Goal: Check status: Check status

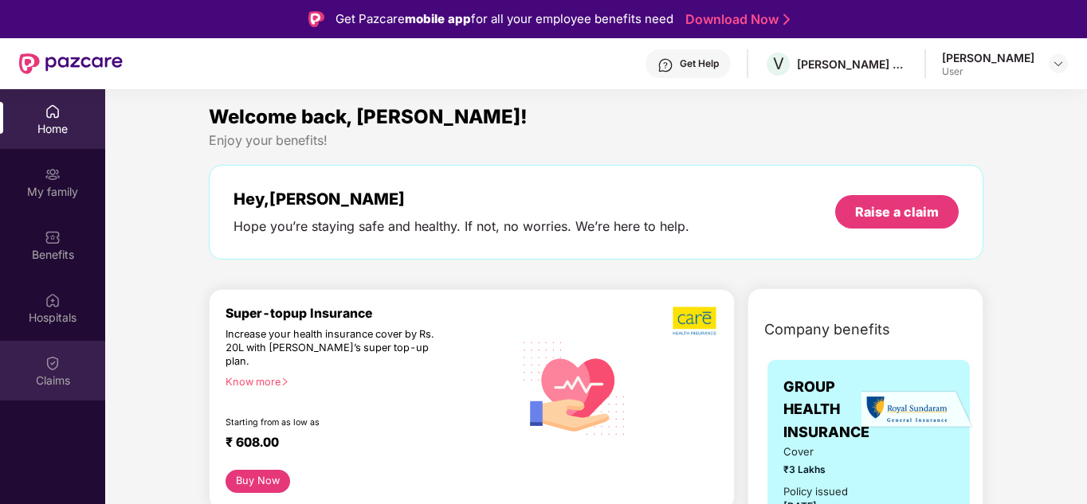
click at [45, 382] on div "Claims" at bounding box center [52, 381] width 105 height 16
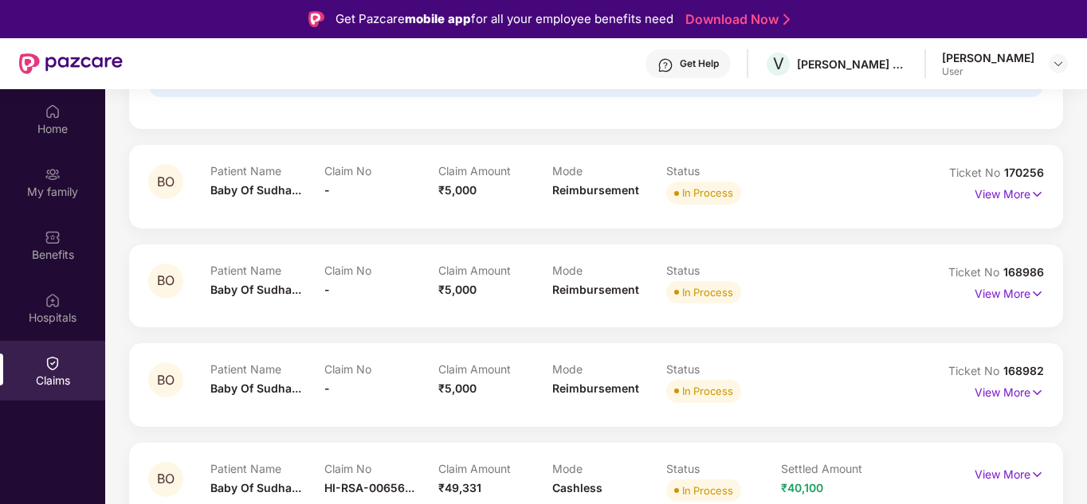
scroll to position [398, 0]
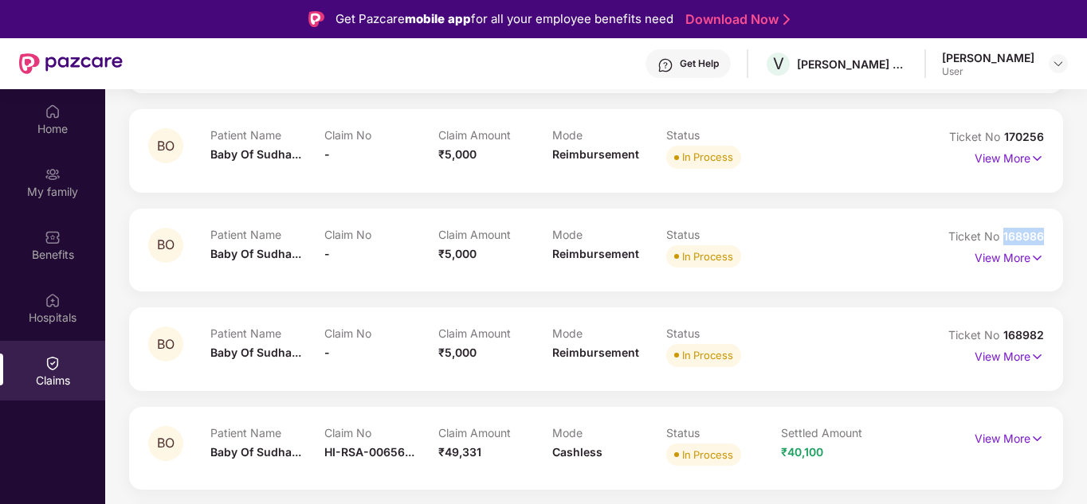
drag, startPoint x: 1003, startPoint y: 234, endPoint x: 1054, endPoint y: 234, distance: 51.0
click at [1054, 234] on div "BO Patient Name Baby Of Sudha... Claim No - Claim Amount ₹5,000 Mode Reimbursem…" at bounding box center [596, 250] width 934 height 83
copy span "168986"
drag, startPoint x: 1004, startPoint y: 334, endPoint x: 1046, endPoint y: 333, distance: 41.4
click at [1046, 333] on div "BO Patient Name Baby Of Sudha... Claim No - Claim Amount ₹5,000 Mode Reimbursem…" at bounding box center [596, 349] width 934 height 83
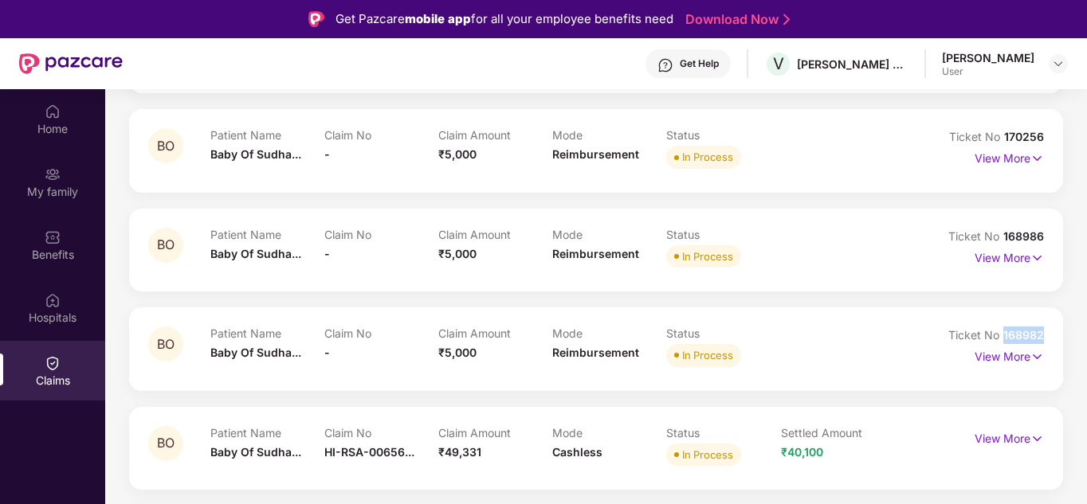
copy span "168982"
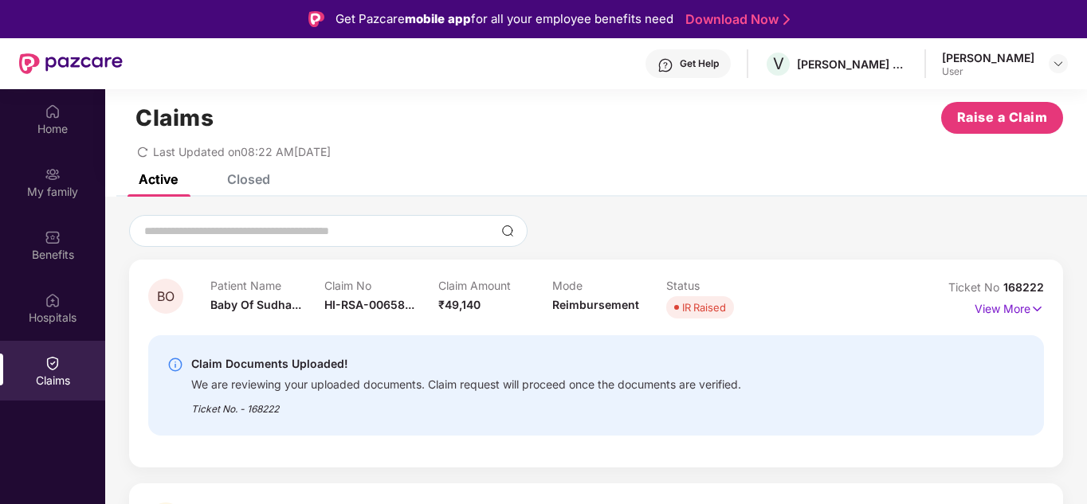
scroll to position [0, 0]
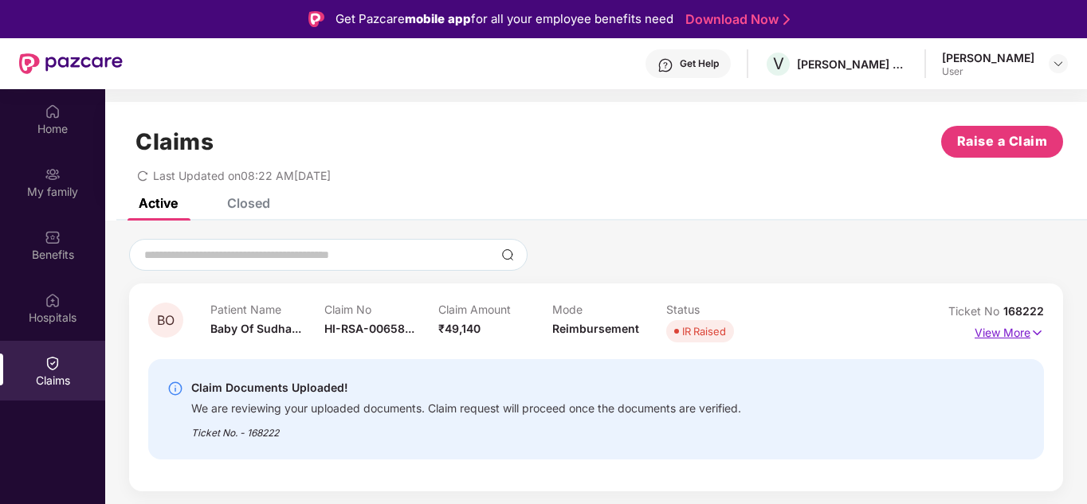
click at [1035, 327] on img at bounding box center [1037, 333] width 14 height 18
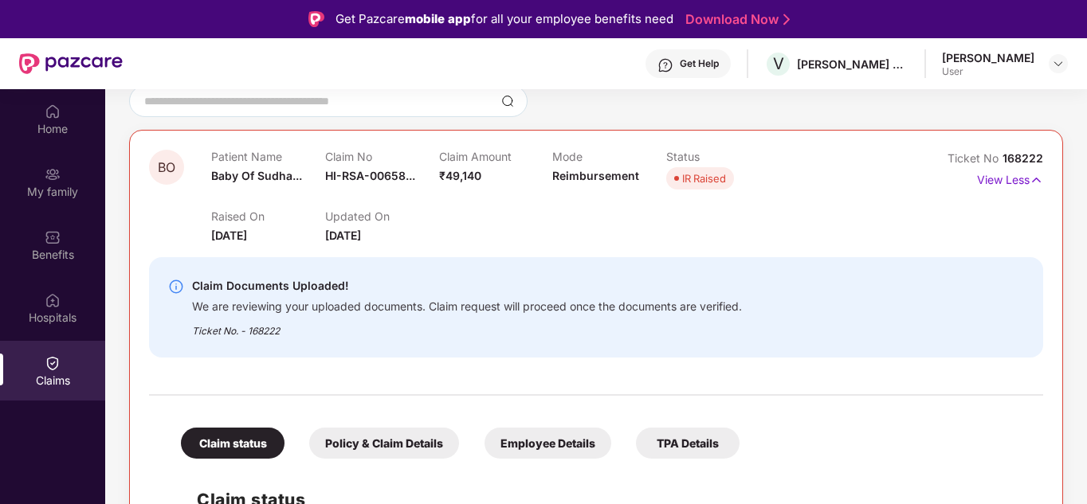
scroll to position [159, 0]
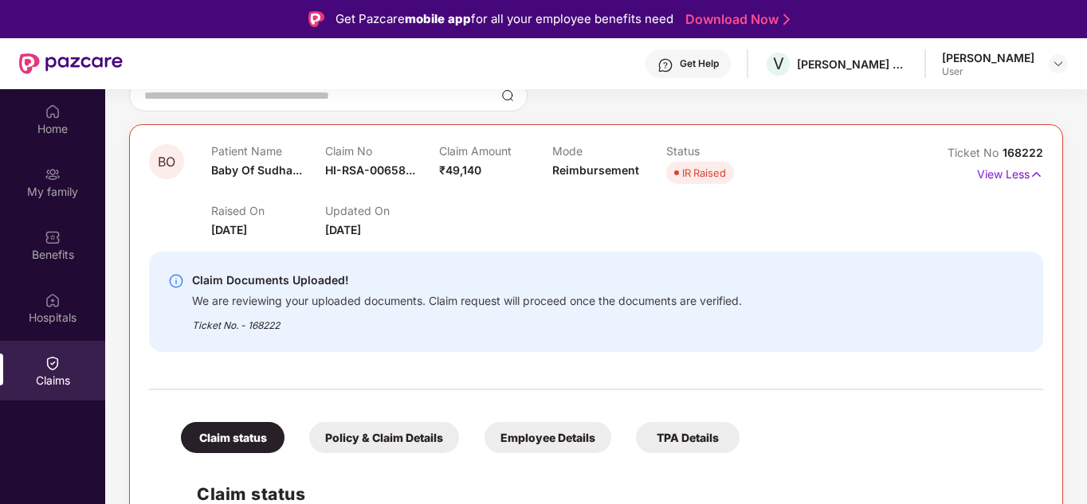
click at [351, 297] on div "We are reviewing your uploaded documents. Claim request will proceed once the d…" at bounding box center [467, 299] width 550 height 18
click at [448, 297] on div "We are reviewing your uploaded documents. Claim request will proceed once the d…" at bounding box center [467, 299] width 550 height 18
click at [302, 328] on div "Ticket No. - 168222" at bounding box center [467, 320] width 550 height 25
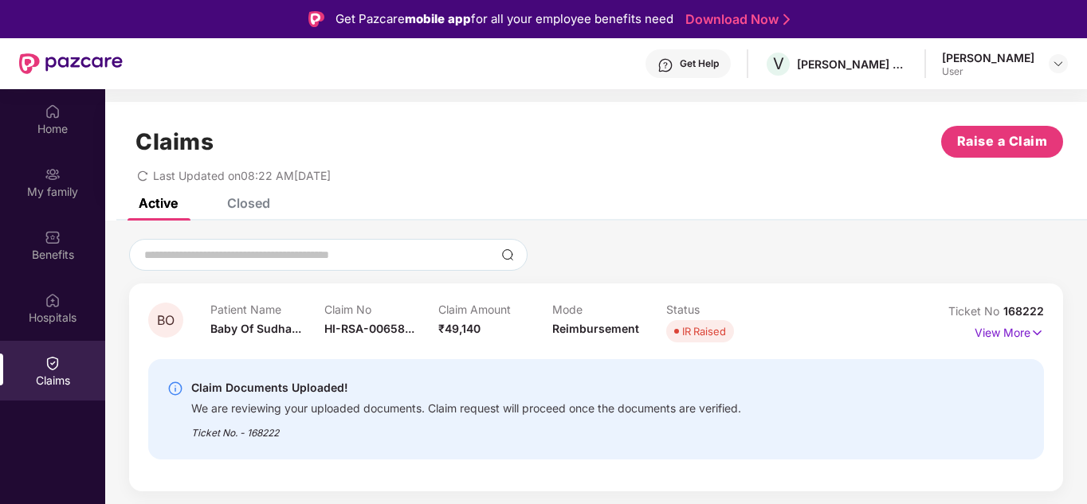
click at [249, 201] on div "Closed" at bounding box center [248, 203] width 43 height 16
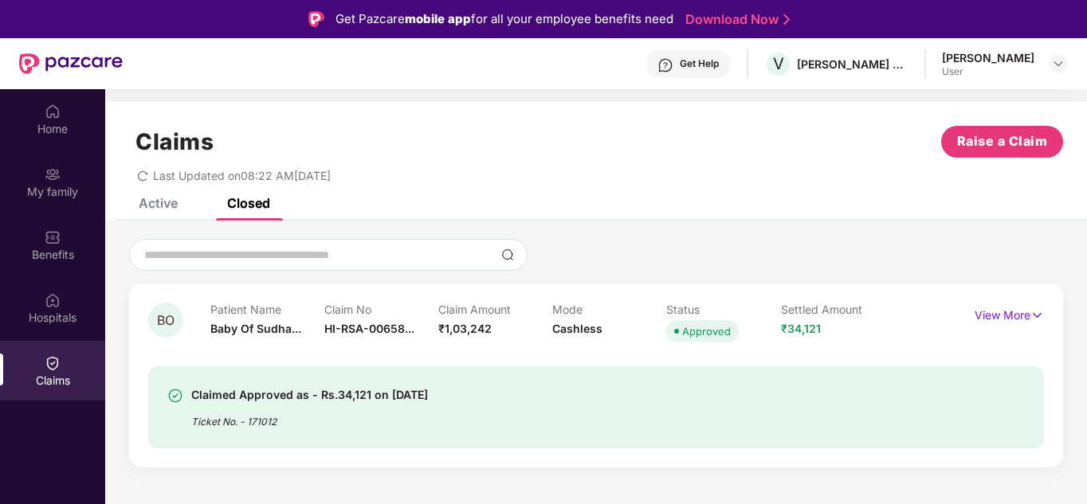
click at [179, 202] on div "Active Closed" at bounding box center [192, 203] width 155 height 35
click at [170, 202] on div "Active" at bounding box center [158, 203] width 39 height 16
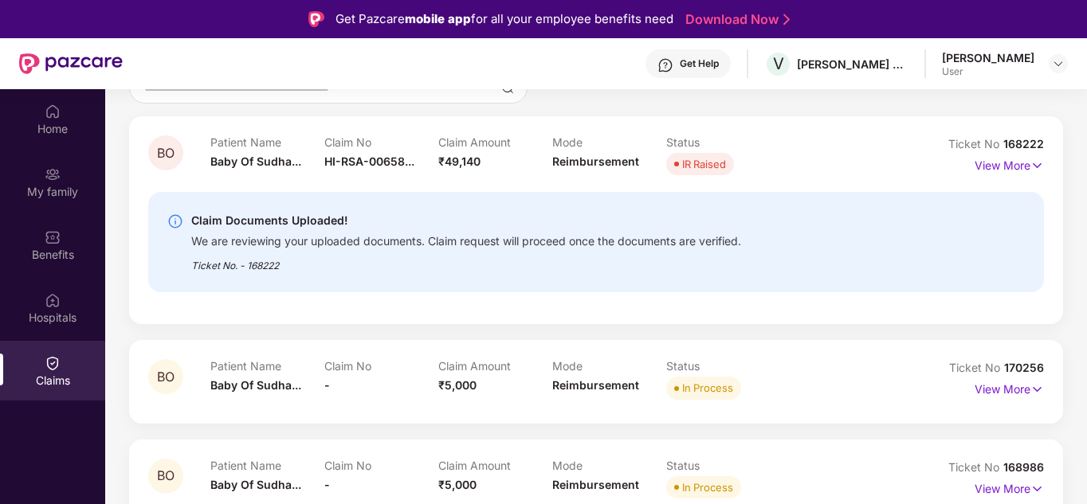
scroll to position [159, 0]
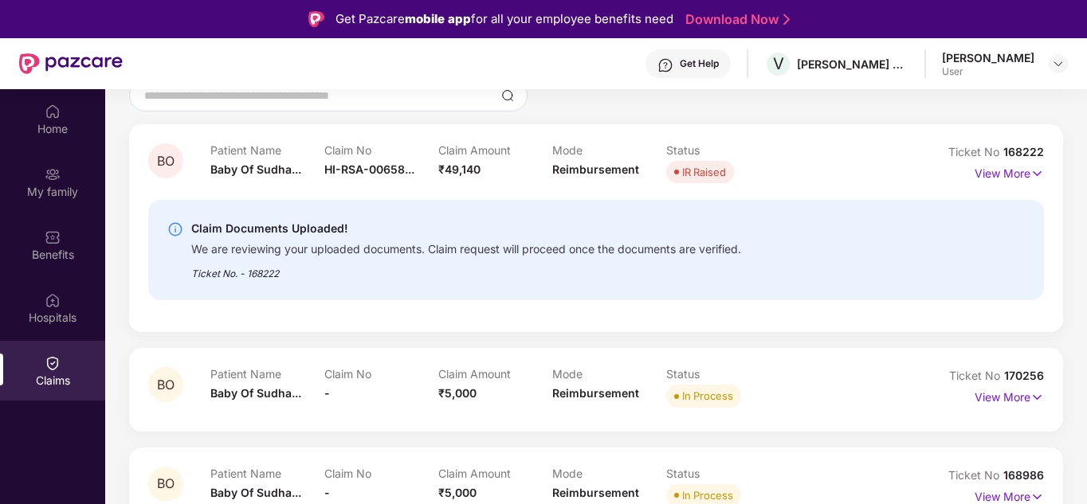
click at [312, 285] on div "Claim Documents Uploaded! We are reviewing your uploaded documents. Claim reque…" at bounding box center [596, 250] width 896 height 100
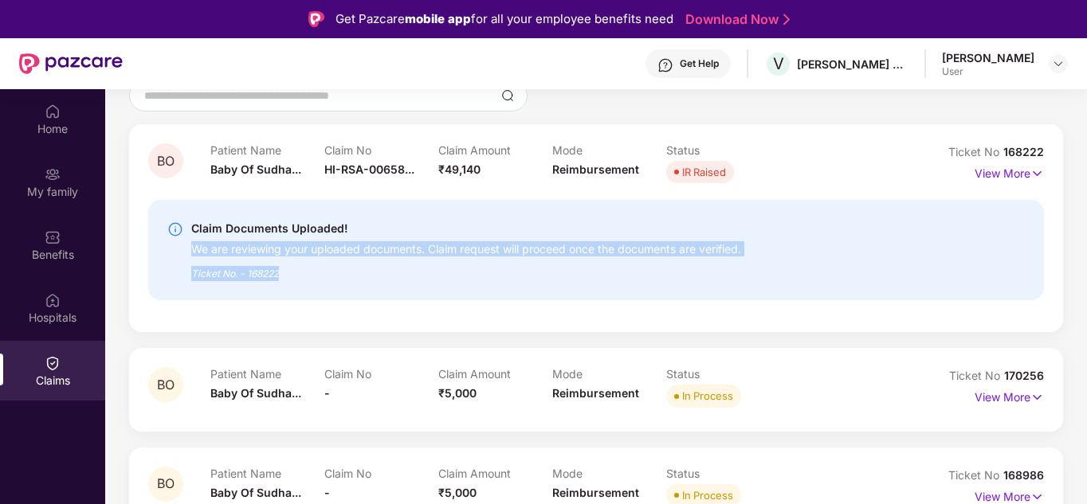
drag, startPoint x: 300, startPoint y: 277, endPoint x: 190, endPoint y: 245, distance: 114.0
click at [190, 245] on div "Claim Documents Uploaded! We are reviewing your uploaded documents. Claim reque…" at bounding box center [524, 250] width 715 height 62
click at [340, 265] on div "Ticket No. - 168222" at bounding box center [466, 269] width 550 height 25
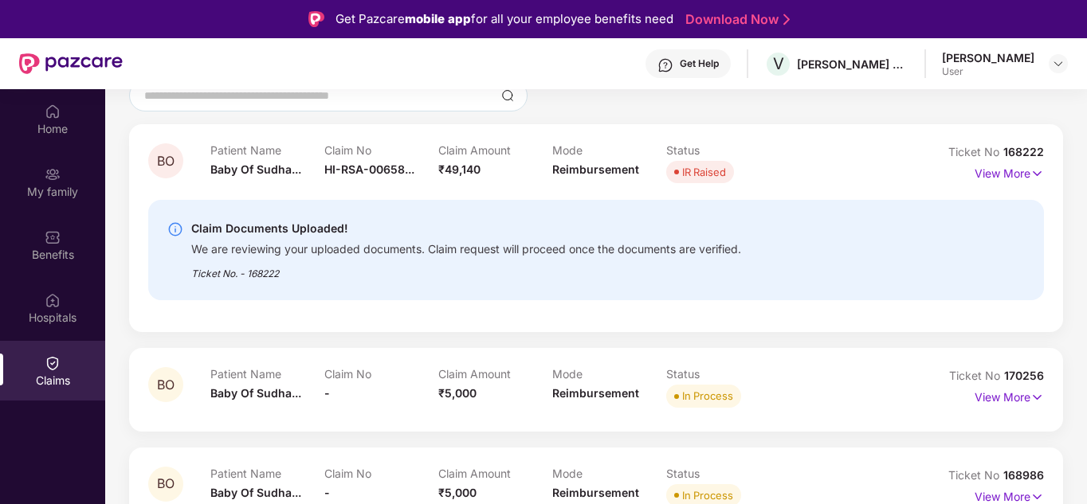
click at [307, 223] on div "Claim Documents Uploaded!" at bounding box center [466, 228] width 550 height 19
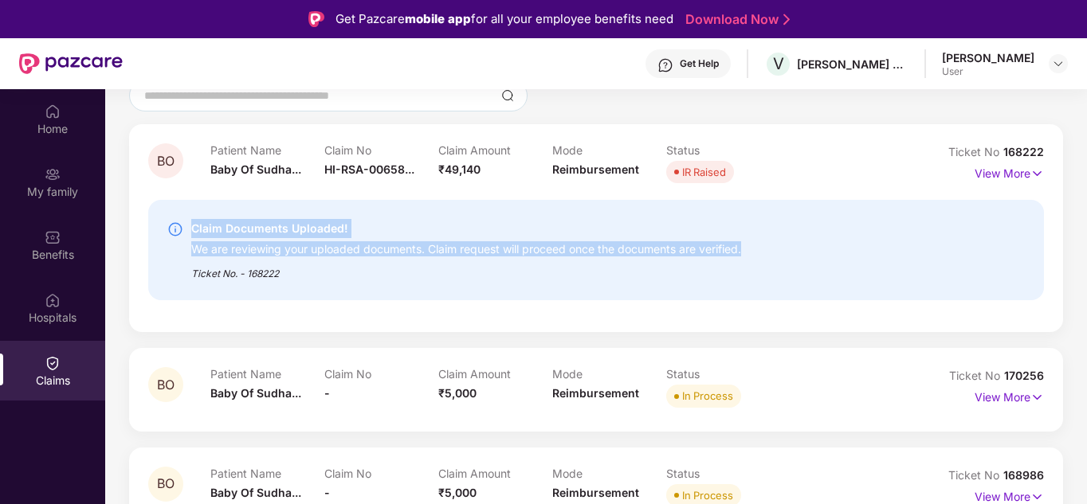
drag, startPoint x: 194, startPoint y: 226, endPoint x: 786, endPoint y: 255, distance: 592.0
click at [786, 255] on div "Claim Documents Uploaded! We are reviewing your uploaded documents. Claim reque…" at bounding box center [524, 250] width 715 height 62
copy div "Claim Documents Uploaded! We are reviewing your uploaded documents. Claim reque…"
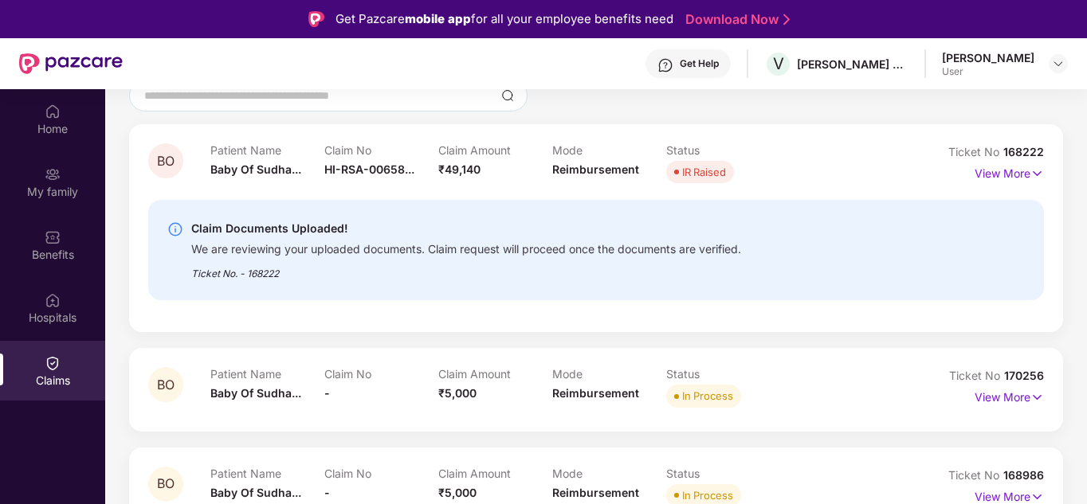
click at [443, 267] on div "Ticket No. - 168222" at bounding box center [466, 269] width 550 height 25
click at [303, 330] on div "BO Patient Name Baby Of Sudha... Claim No HI-RSA-00658... Claim Amount ₹49,140 …" at bounding box center [596, 228] width 934 height 208
click at [309, 357] on div "BO Patient Name Baby Of Sudha... Claim No - Claim Amount ₹5,000 Mode Reimbursem…" at bounding box center [596, 389] width 934 height 83
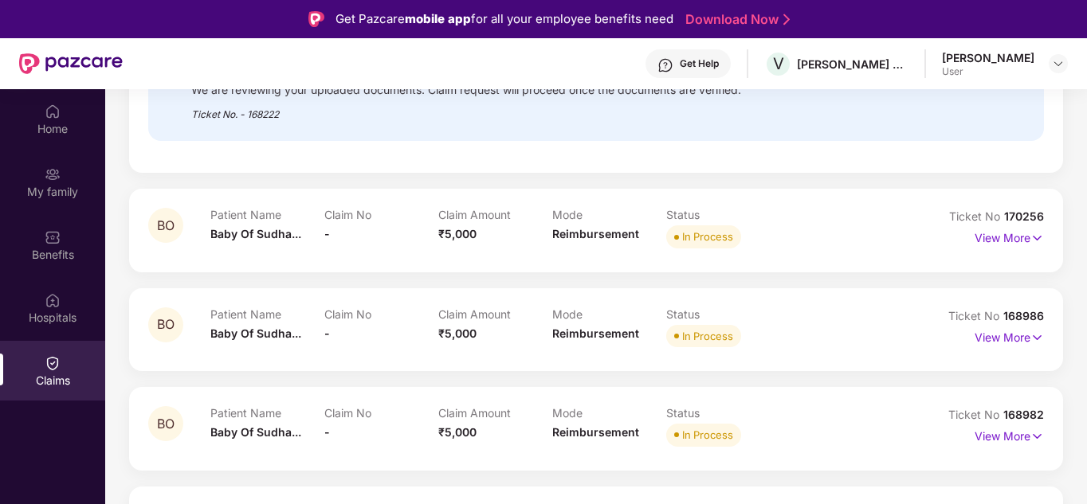
click at [449, 297] on div "BO Patient Name Baby Of Sudha... Claim No - Claim Amount ₹5,000 Mode Reimbursem…" at bounding box center [596, 330] width 934 height 83
click at [443, 336] on span "₹5,000" at bounding box center [457, 334] width 38 height 14
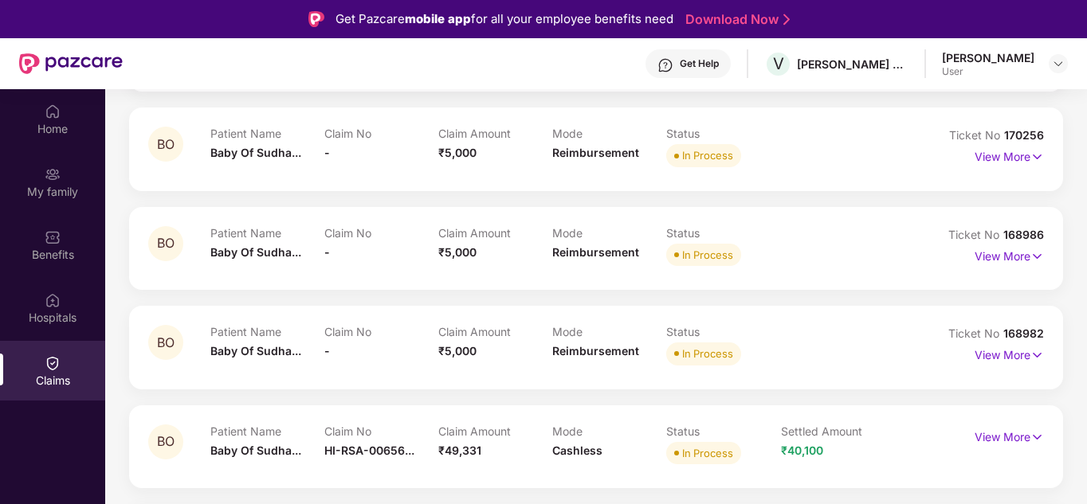
scroll to position [410, 0]
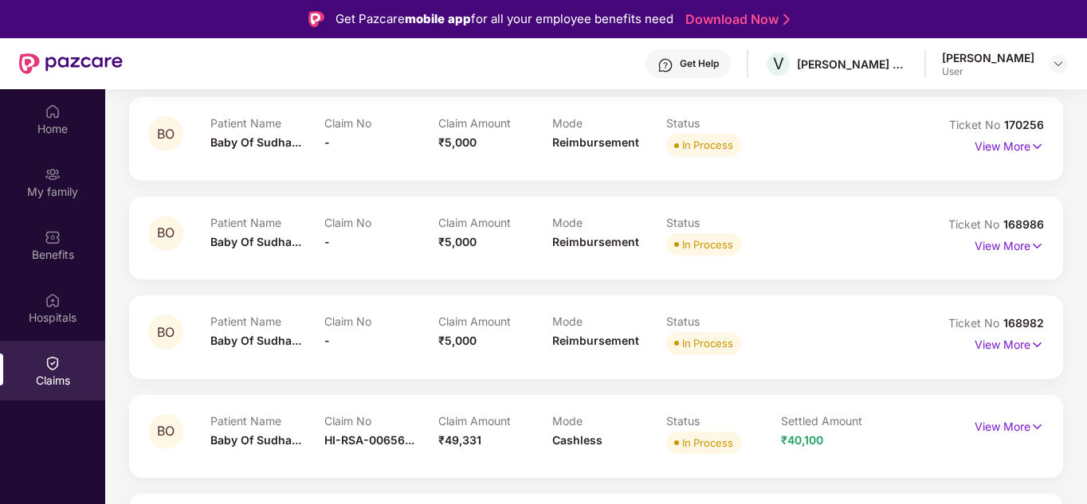
click at [370, 327] on p "Claim No" at bounding box center [381, 322] width 114 height 14
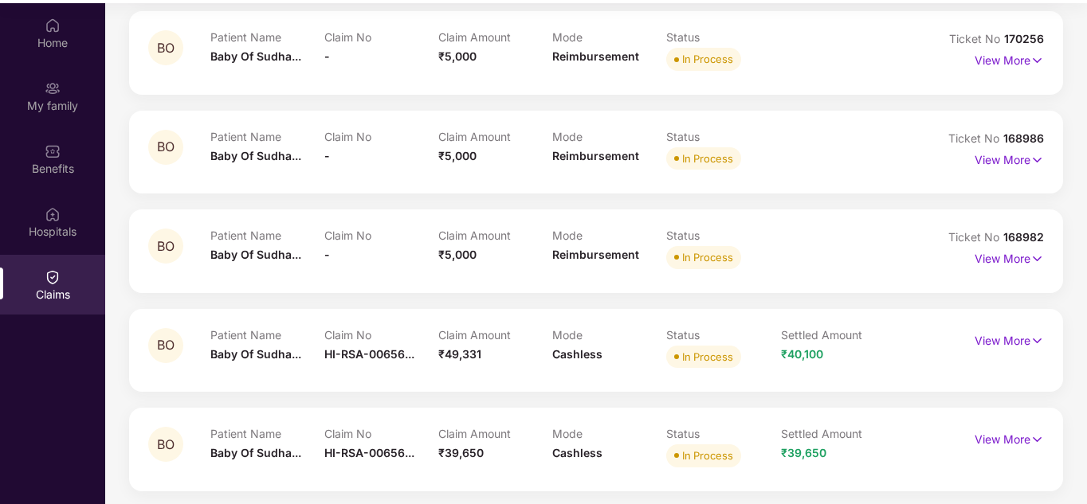
scroll to position [89, 0]
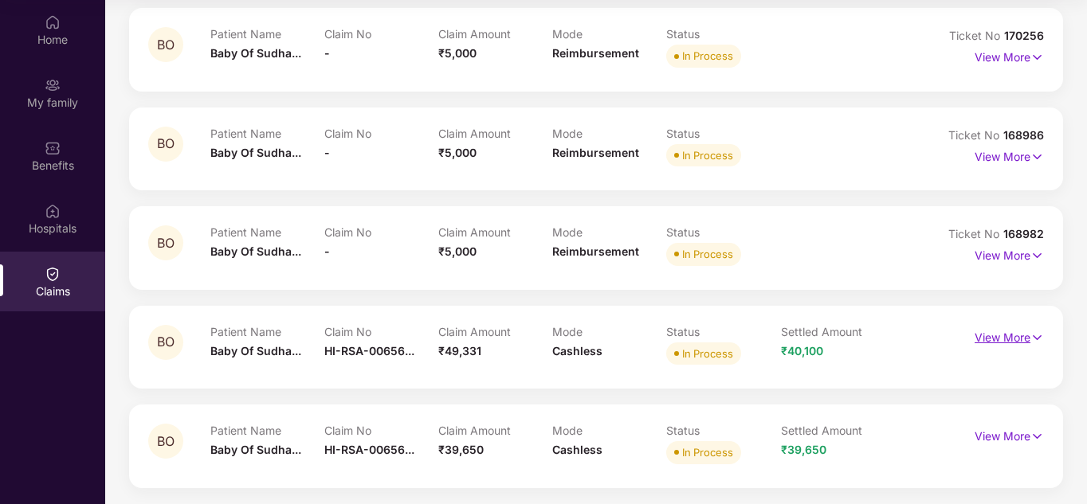
click at [1035, 345] on img at bounding box center [1037, 338] width 14 height 18
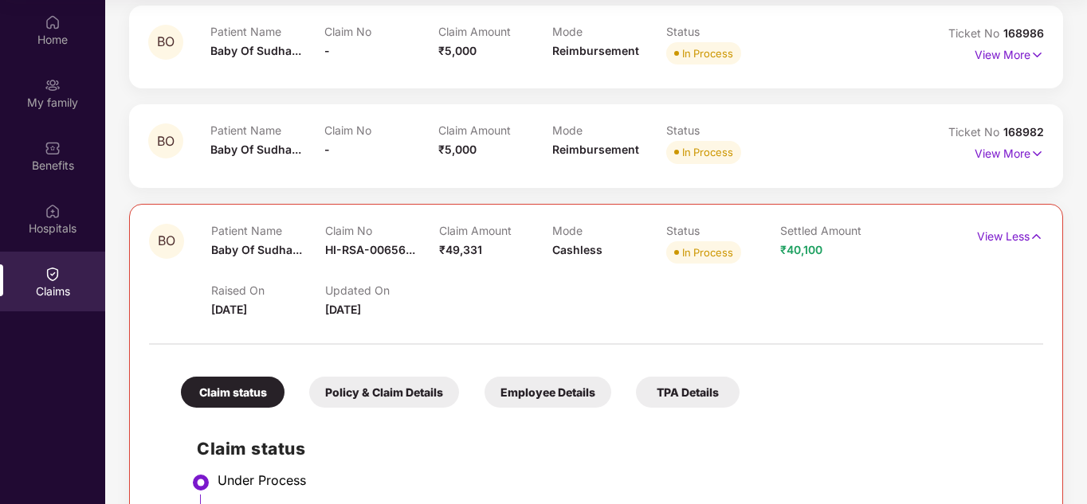
scroll to position [729, 0]
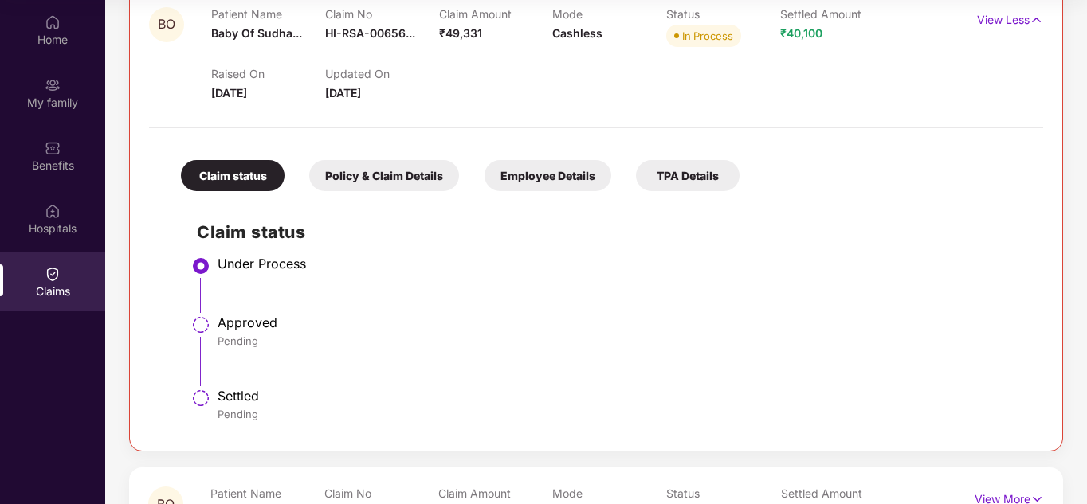
click at [394, 170] on div "Policy & Claim Details" at bounding box center [384, 175] width 150 height 31
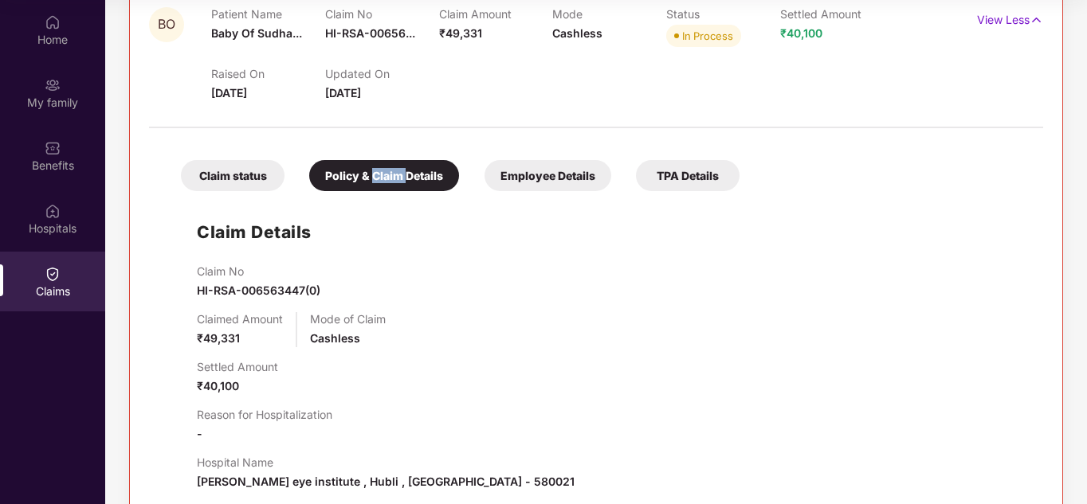
click at [394, 170] on div "Policy & Claim Details" at bounding box center [384, 175] width 150 height 31
drag, startPoint x: 451, startPoint y: 244, endPoint x: 453, endPoint y: 210, distance: 34.3
click at [453, 237] on div "Claim Details Claim No HI-RSA-006563447(0) Claimed Amount ₹49,331 Mode of Claim…" at bounding box center [596, 429] width 862 height 460
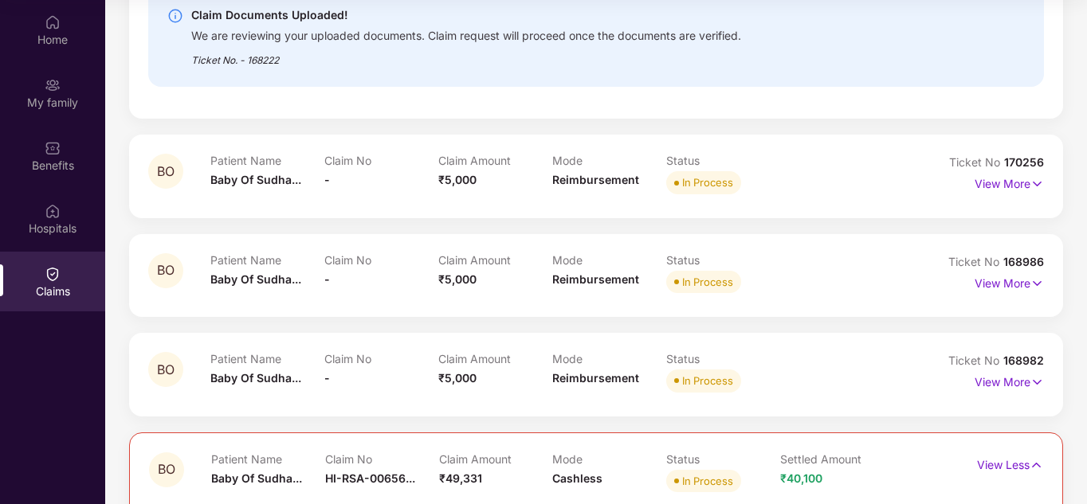
scroll to position [171, 0]
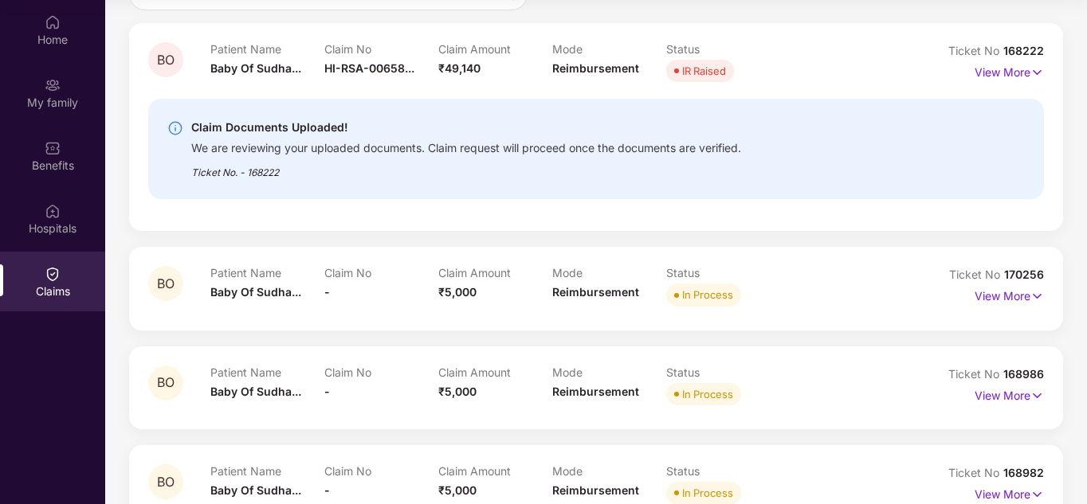
click at [327, 278] on p "Claim No" at bounding box center [381, 273] width 114 height 14
